Goal: Transaction & Acquisition: Purchase product/service

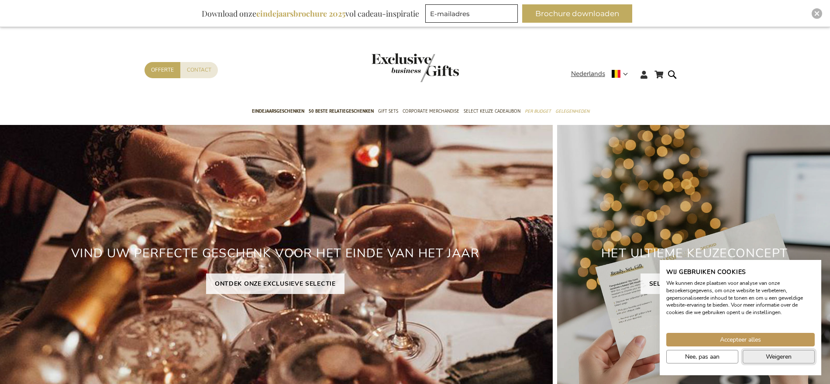
click at [766, 353] on span "Weigeren" at bounding box center [779, 356] width 26 height 9
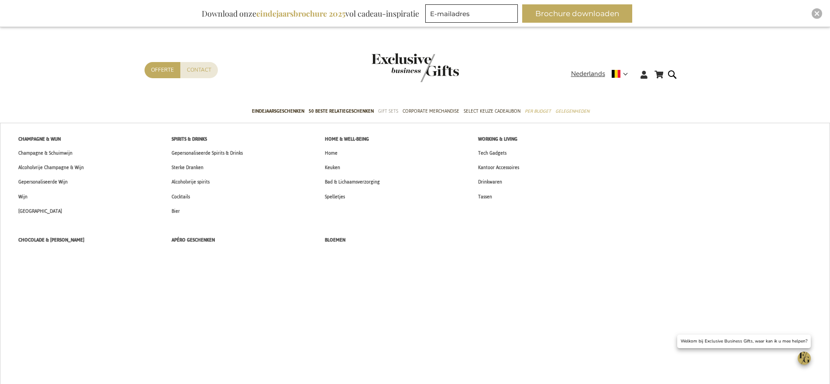
click at [386, 111] on span "Gift Sets" at bounding box center [388, 111] width 20 height 9
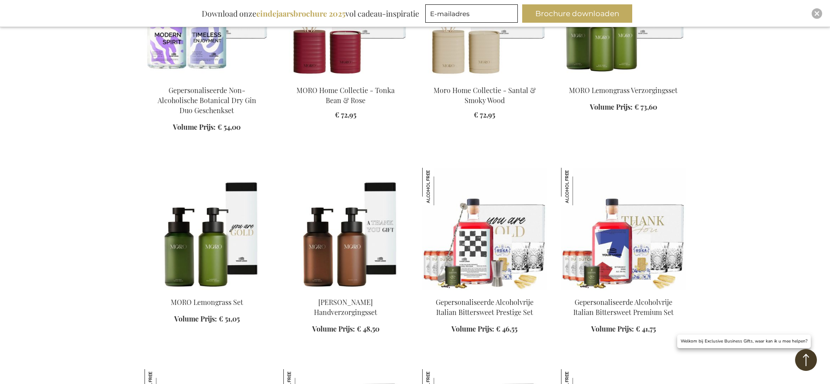
scroll to position [1309, 0]
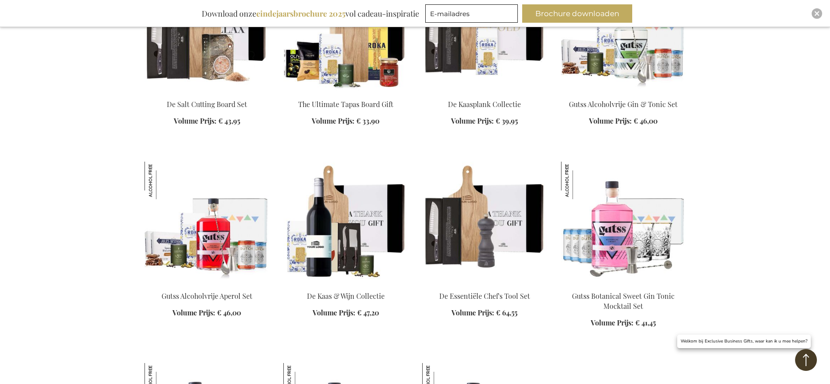
scroll to position [2674, 0]
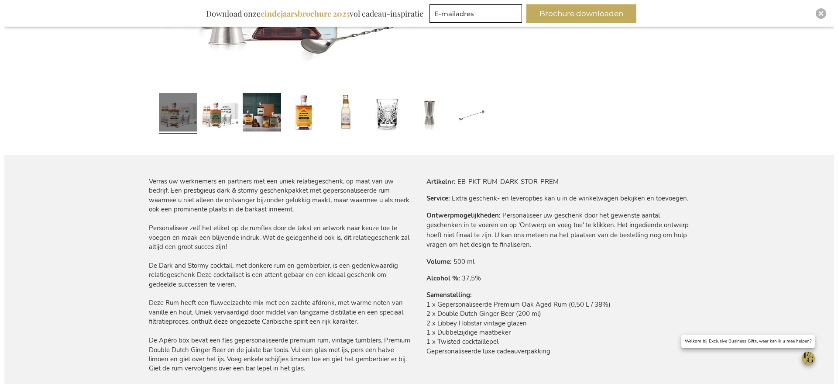
scroll to position [136, 0]
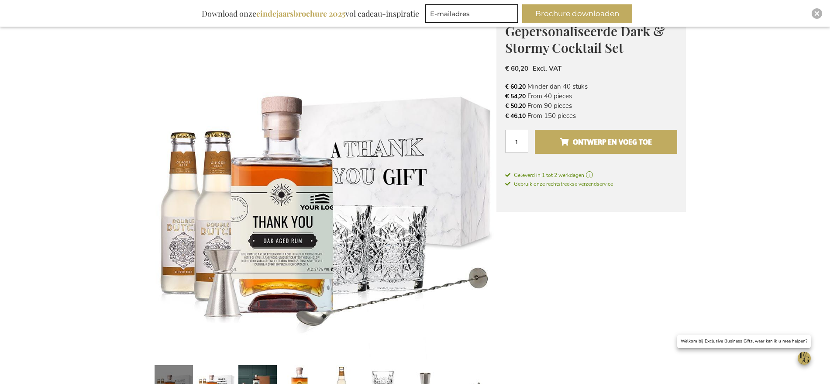
click at [569, 140] on span "Ontwerp en voeg toe" at bounding box center [606, 142] width 92 height 14
